Goal: Register for event/course

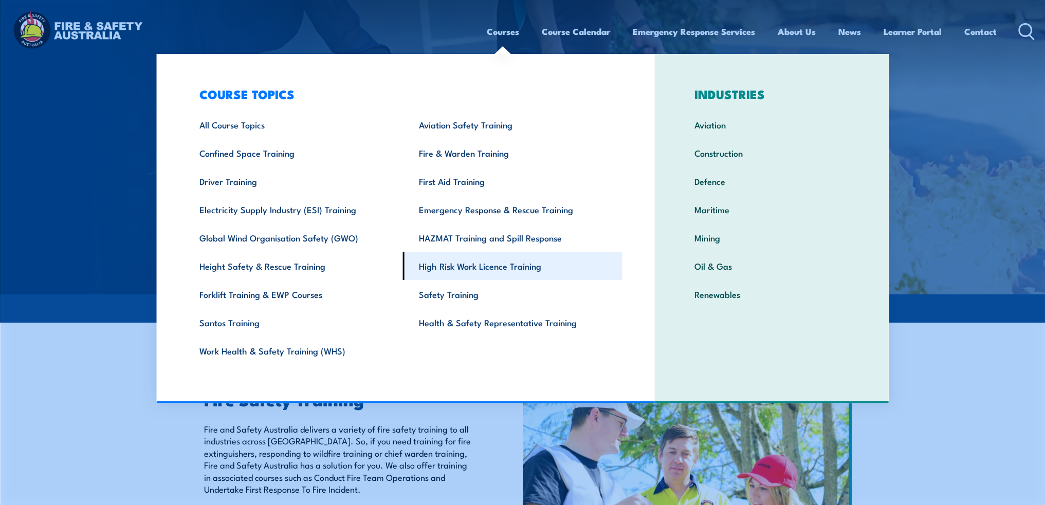
click at [447, 265] on link "High Risk Work Licence Training" at bounding box center [512, 266] width 219 height 28
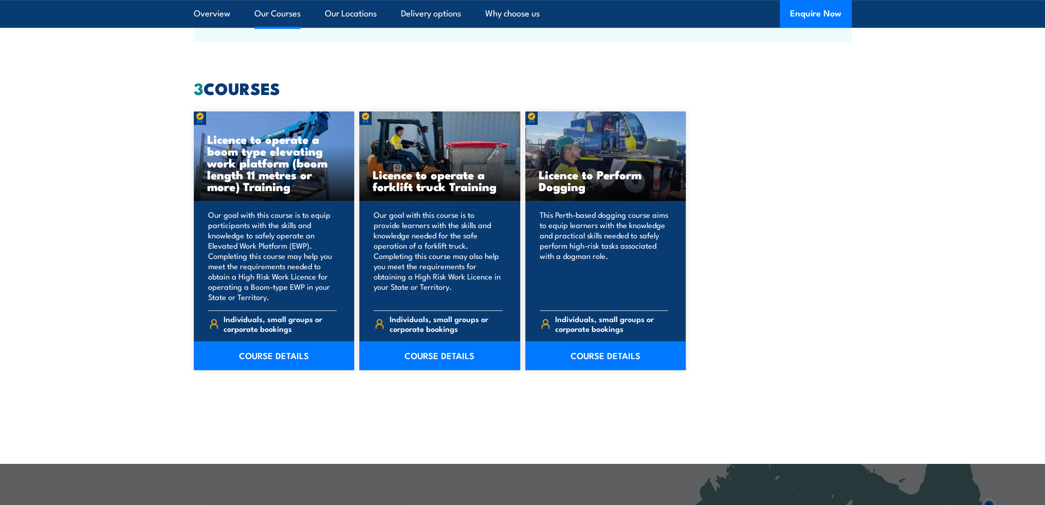
scroll to position [760, 0]
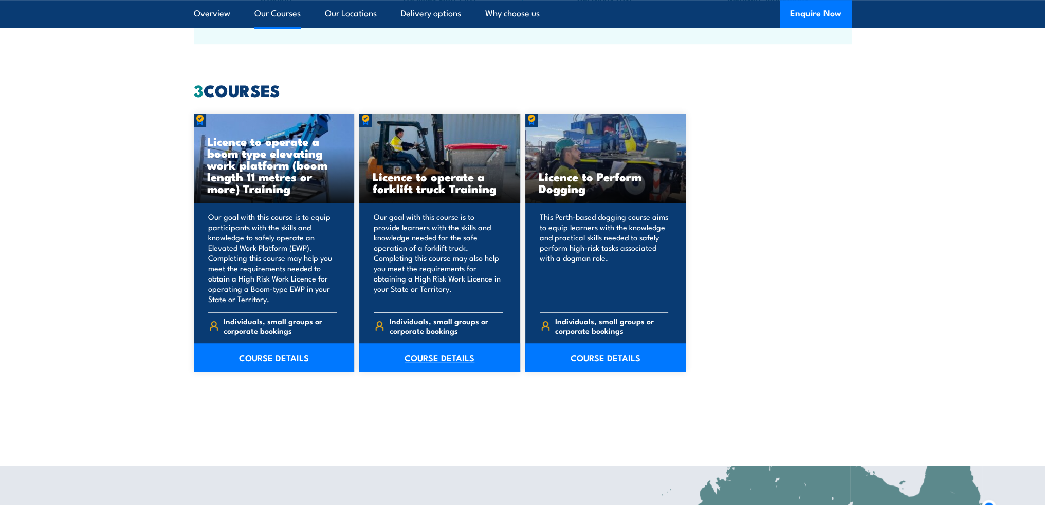
click at [443, 358] on link "COURSE DETAILS" at bounding box center [439, 357] width 161 height 29
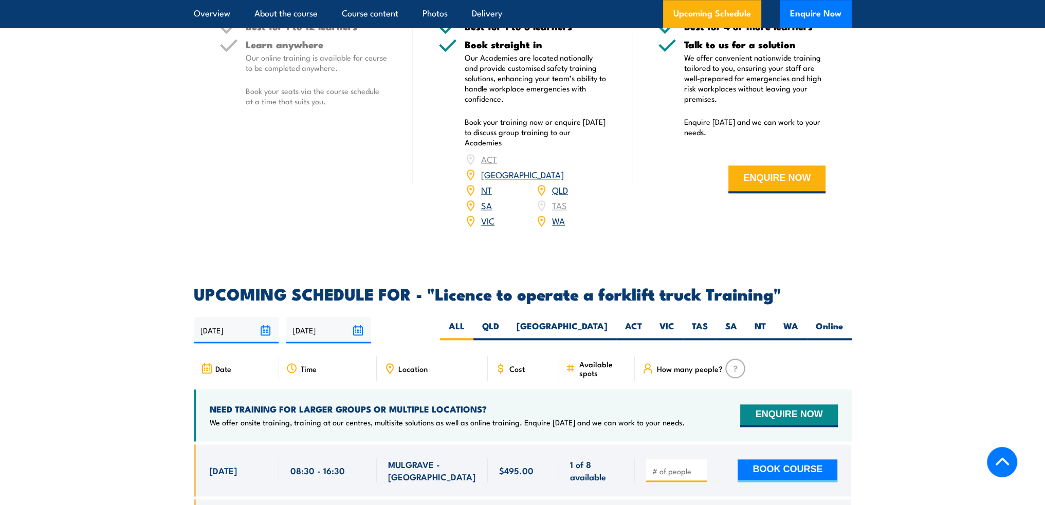
scroll to position [1593, 0]
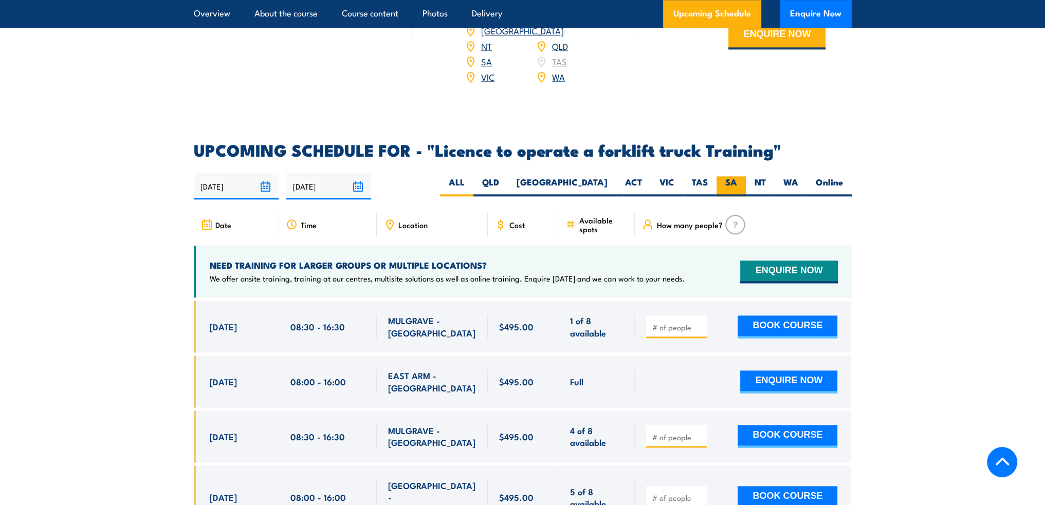
click at [728, 176] on label "SA" at bounding box center [730, 186] width 29 height 20
click at [737, 176] on input "SA" at bounding box center [740, 179] width 7 height 7
radio input "true"
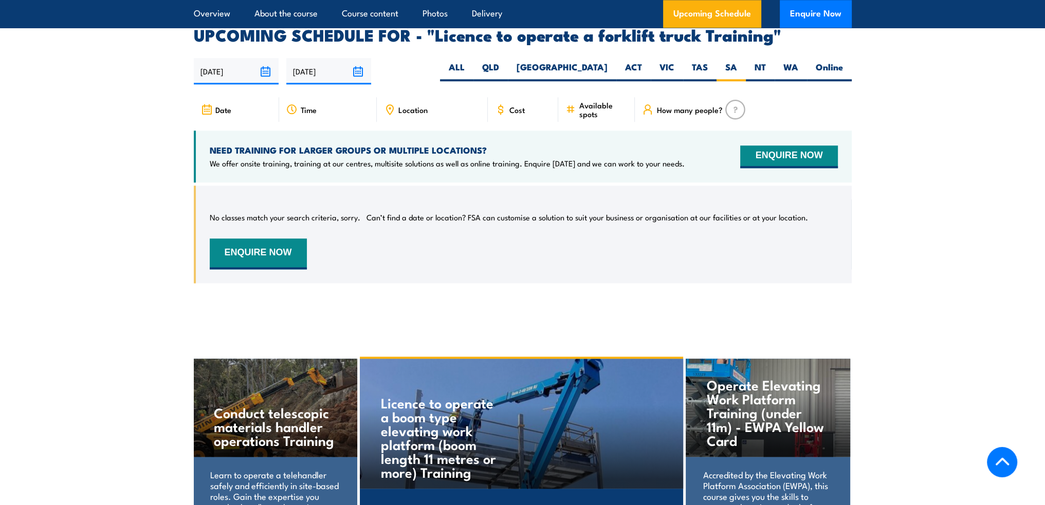
scroll to position [1720, 0]
